Goal: Find specific page/section: Find specific page/section

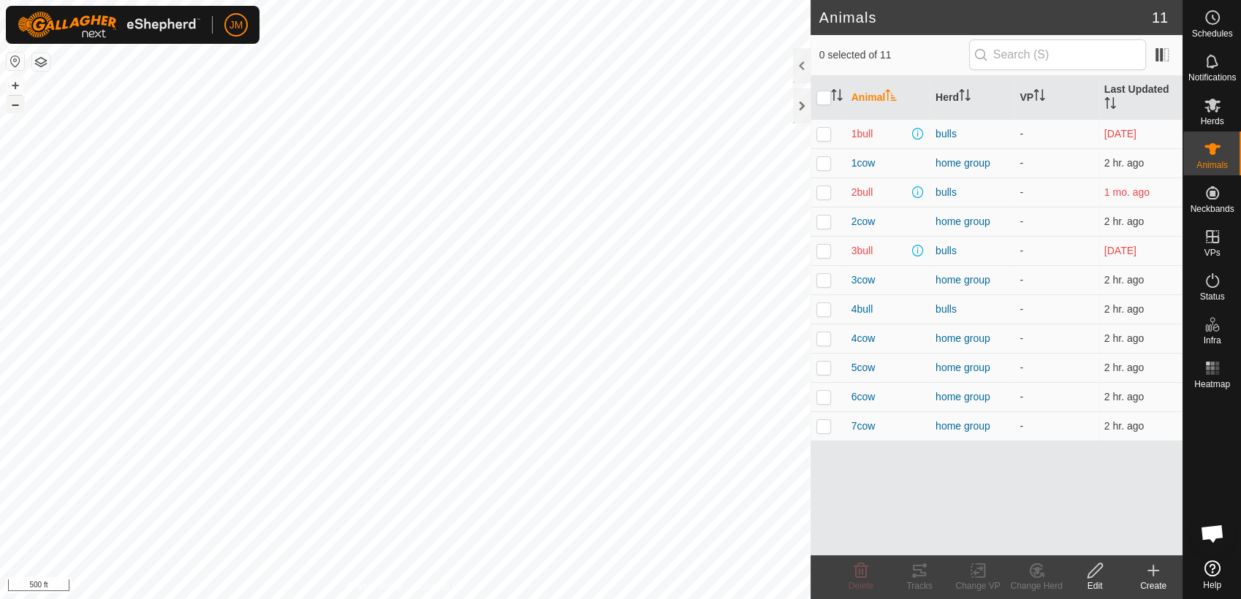
click at [18, 102] on button "–" at bounding box center [16, 105] width 18 height 18
click at [934, 250] on div "Animals 11 0 selected of 11 Animal Herd VP Last Updated 1bull bulls - [DATE] 1c…" at bounding box center [591, 299] width 1183 height 599
click at [317, 599] on html "JM Schedules Notifications Herds Animals Neckbands VPs Status Infra Heatmap Hel…" at bounding box center [620, 299] width 1241 height 599
click at [10, 85] on button "+" at bounding box center [16, 86] width 18 height 18
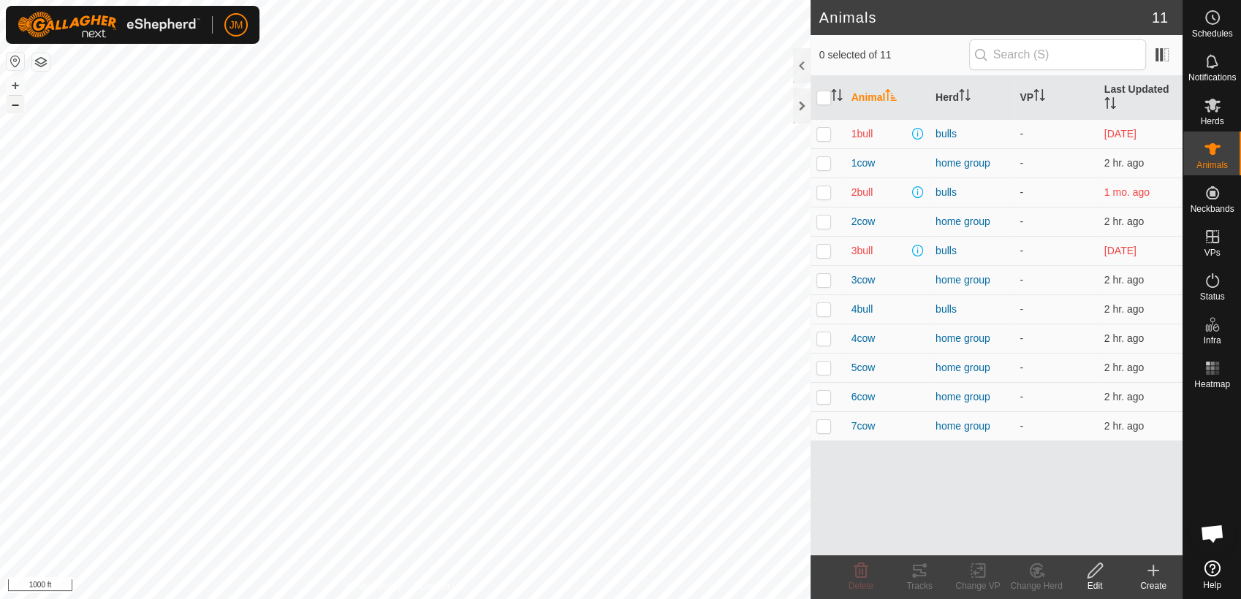
click at [12, 102] on button "–" at bounding box center [16, 105] width 18 height 18
click at [20, 81] on button "+" at bounding box center [16, 86] width 18 height 18
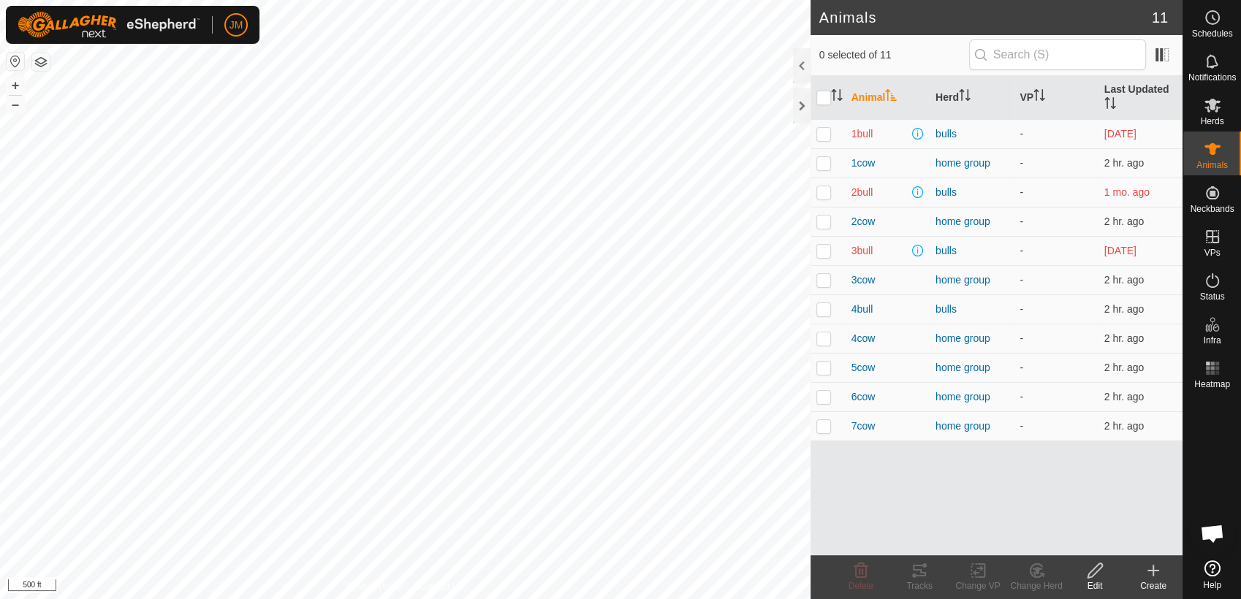
click at [1050, 518] on div "Animals 11 0 selected of 11 Animal Herd VP Last Updated 1bull bulls - [DATE] 1c…" at bounding box center [591, 299] width 1183 height 599
click at [18, 85] on button "+" at bounding box center [16, 86] width 18 height 18
click at [417, 599] on html "JM Schedules Notifications Herds Animals Neckbands VPs Status Infra Heatmap Hel…" at bounding box center [620, 299] width 1241 height 599
